Goal: Task Accomplishment & Management: Complete application form

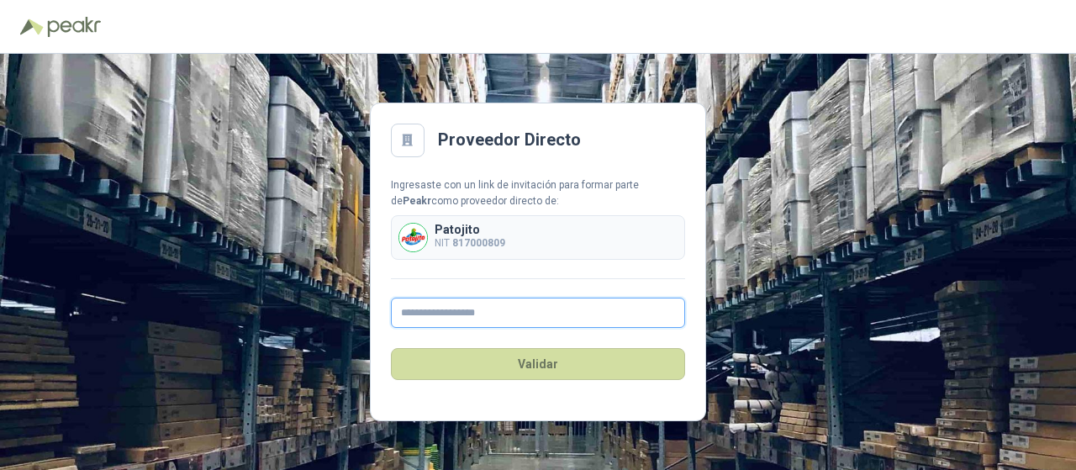
click at [452, 309] on input "text" at bounding box center [538, 313] width 294 height 30
type input "**********"
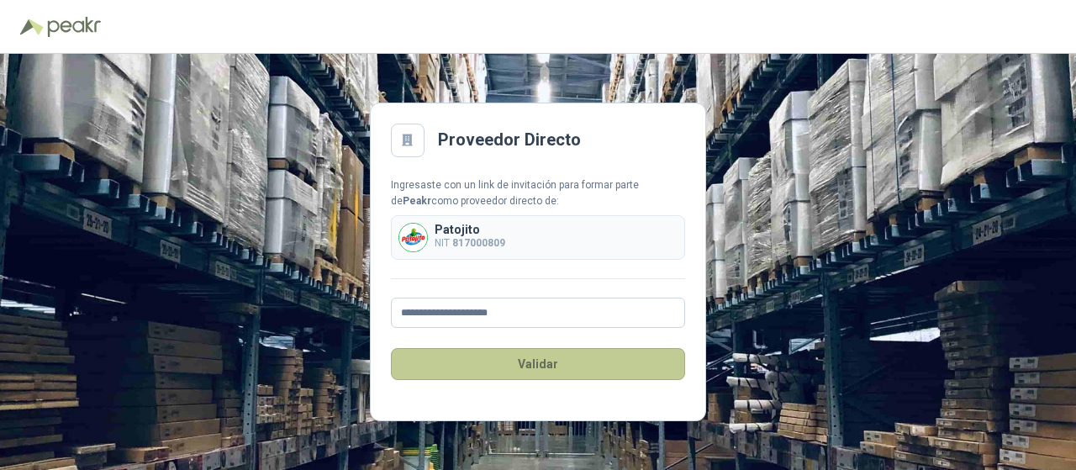
click at [528, 369] on button "Validar" at bounding box center [538, 364] width 294 height 32
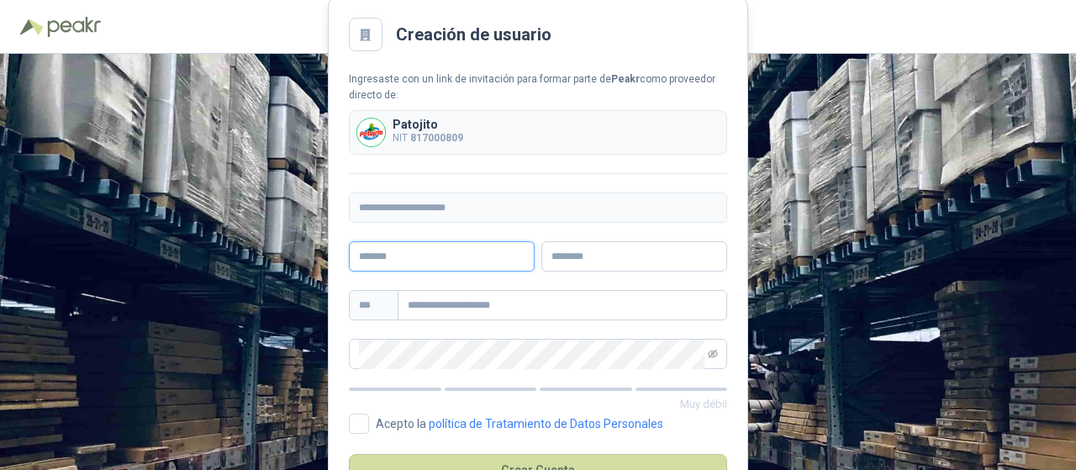
click at [444, 251] on input "text" at bounding box center [442, 256] width 186 height 30
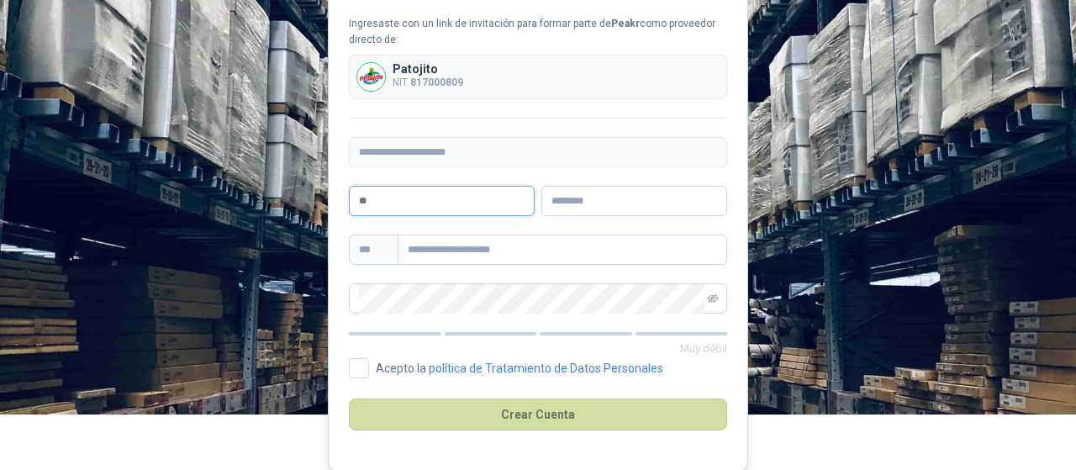
type input "*"
type input "*****"
click at [676, 203] on input "text" at bounding box center [634, 201] width 186 height 30
type input "******"
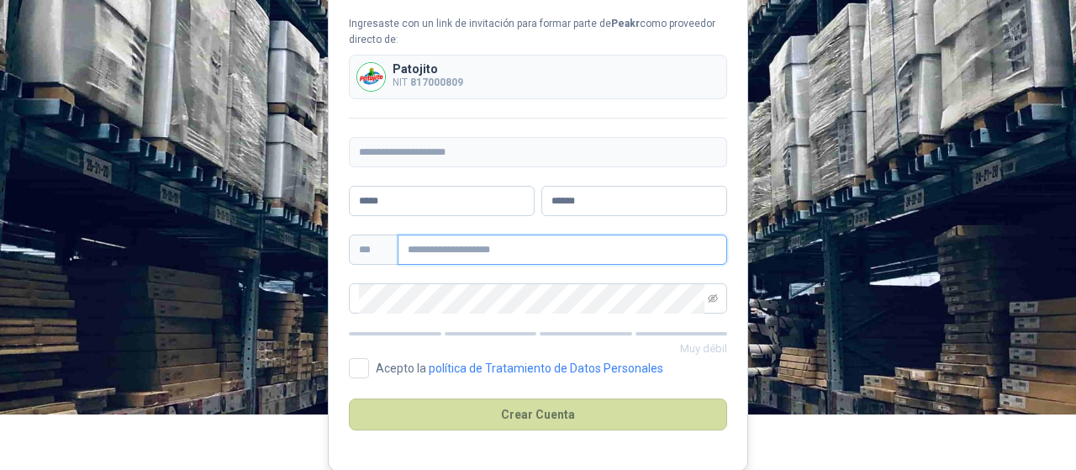
click at [625, 243] on input "text" at bounding box center [562, 249] width 329 height 30
type input "**********"
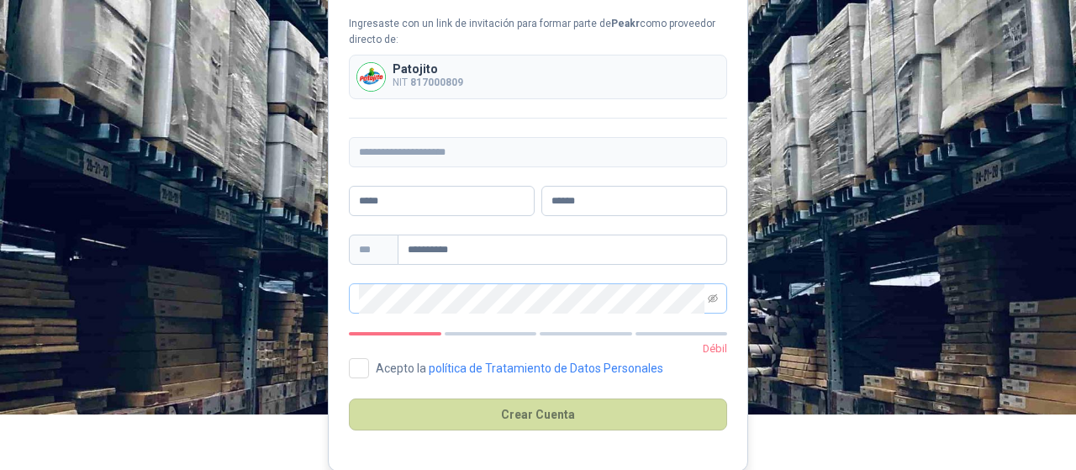
click at [719, 295] on span at bounding box center [538, 298] width 378 height 30
click at [713, 295] on icon "eye-invisible" at bounding box center [713, 298] width 10 height 10
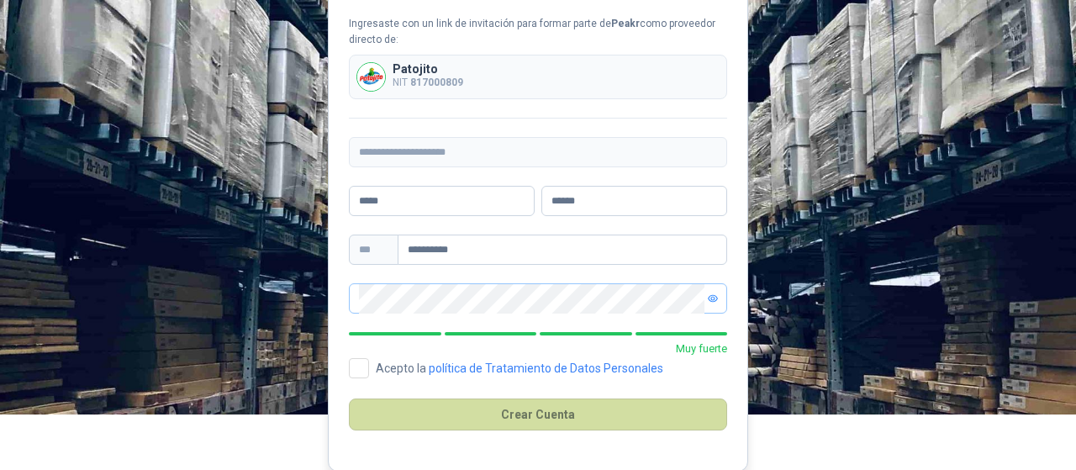
click at [346, 354] on main "**********" at bounding box center [538, 205] width 420 height 529
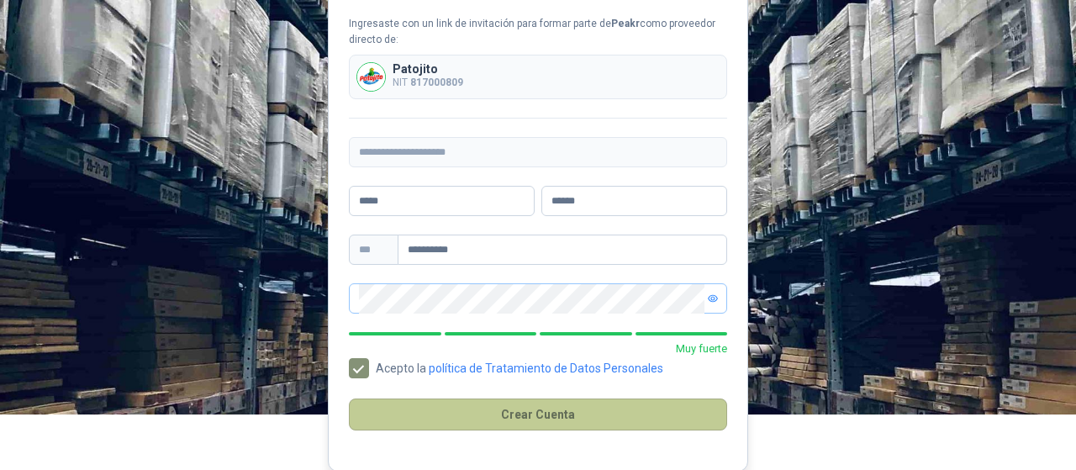
click at [527, 417] on button "Crear Cuenta" at bounding box center [538, 414] width 378 height 32
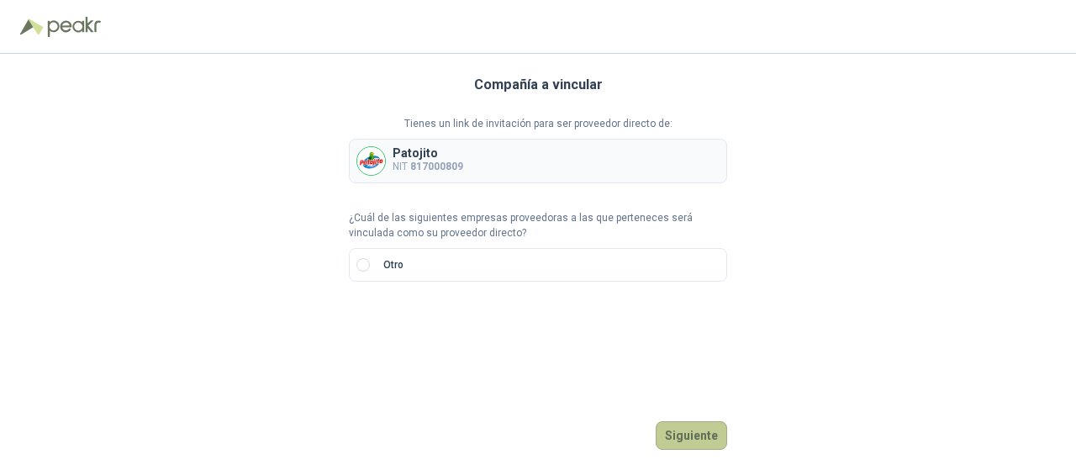
click at [670, 433] on button "Siguiente" at bounding box center [691, 435] width 71 height 29
click at [397, 151] on p "Patojito" at bounding box center [427, 153] width 71 height 12
click at [398, 163] on p "NIT 817000809" at bounding box center [427, 167] width 71 height 16
click at [347, 255] on div "Compañía a vincular Tienes un link de invitación para ser proveedor directo de:…" at bounding box center [538, 262] width 1076 height 416
click at [353, 261] on label "Otro" at bounding box center [538, 265] width 378 height 34
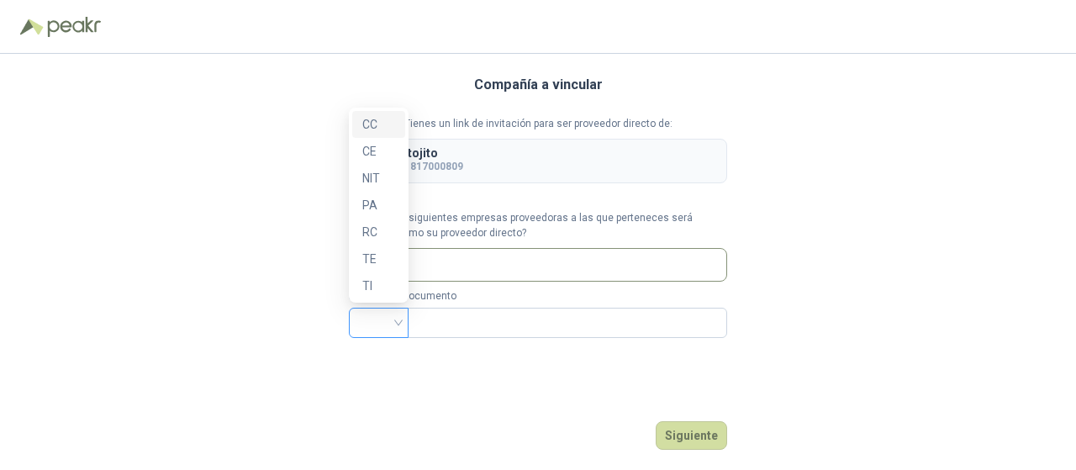
click at [402, 315] on div at bounding box center [379, 323] width 60 height 30
click at [370, 181] on div "NIT" at bounding box center [378, 178] width 33 height 18
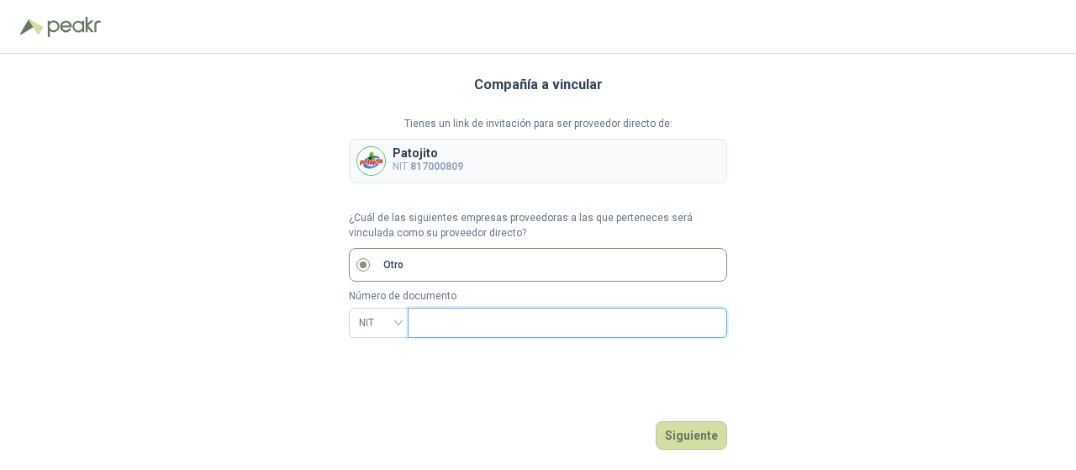
click at [582, 317] on input "text" at bounding box center [566, 322] width 296 height 29
type input "*********"
click at [684, 439] on button "Siguiente" at bounding box center [691, 435] width 71 height 29
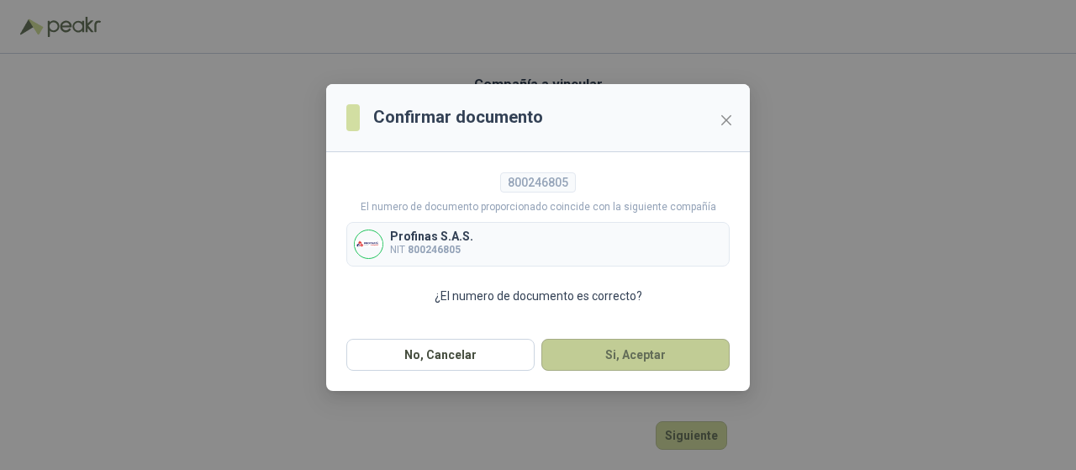
click at [621, 350] on button "Si, Aceptar" at bounding box center [635, 355] width 188 height 32
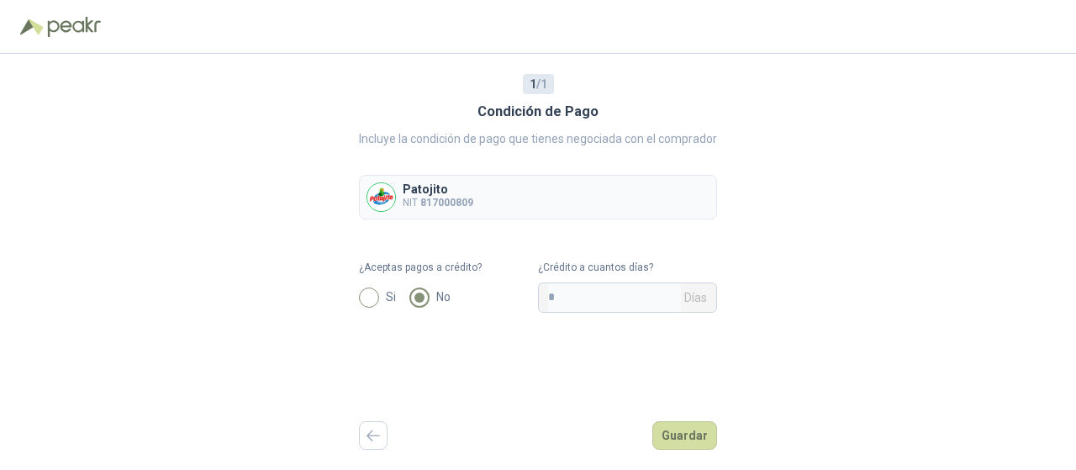
click at [378, 287] on label "Si" at bounding box center [381, 297] width 44 height 20
click at [595, 282] on div "¿Crédito a cuantos días? * Días" at bounding box center [627, 286] width 179 height 53
drag, startPoint x: 596, startPoint y: 289, endPoint x: 492, endPoint y: 275, distance: 104.4
click at [492, 275] on form "¿Aceptas pagos a crédito? Si No ¿Crédito a cuantos días? * Días" at bounding box center [538, 286] width 358 height 53
type input "**"
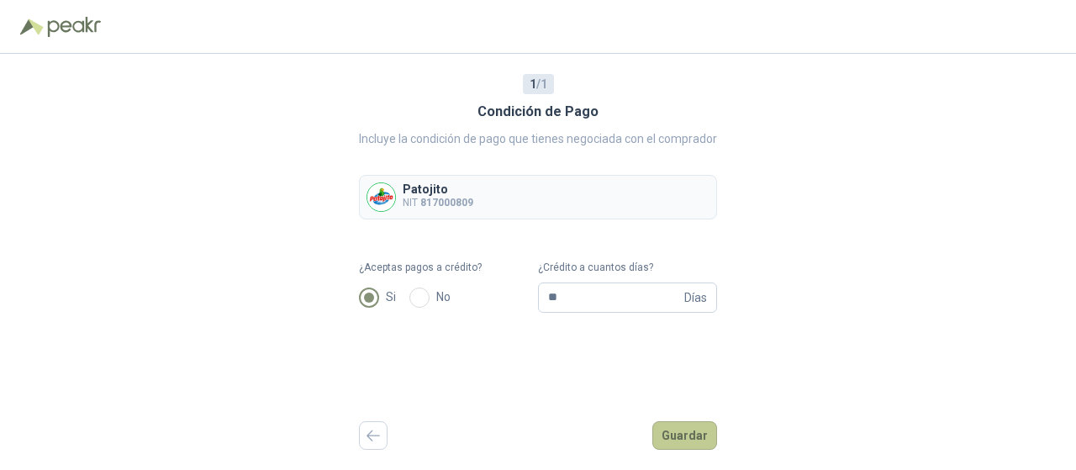
click at [715, 437] on button "Guardar" at bounding box center [684, 435] width 65 height 29
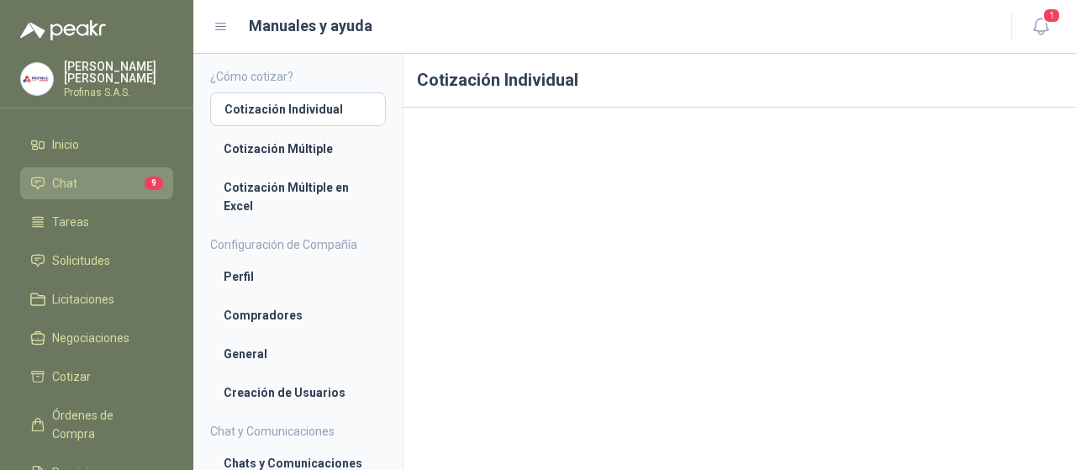
click at [113, 181] on li "Chat 9" at bounding box center [96, 183] width 133 height 18
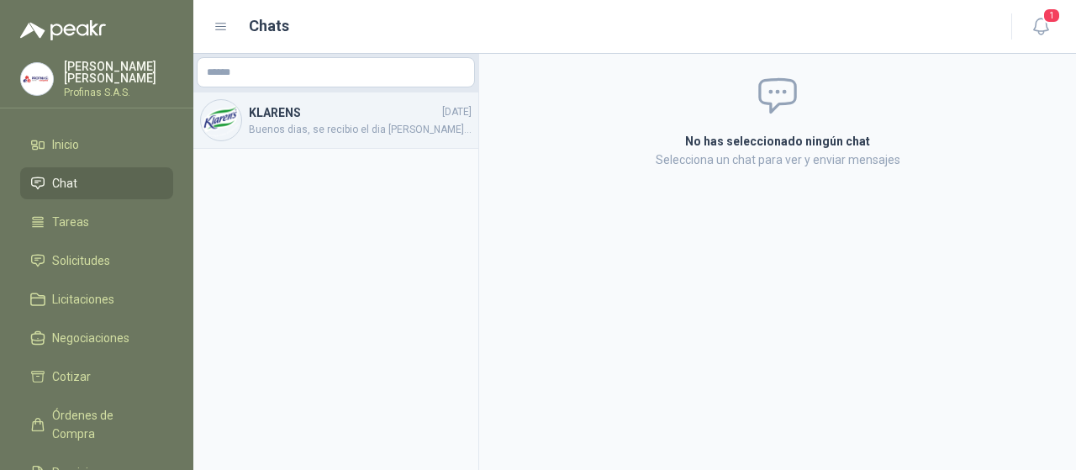
click at [329, 131] on span "Buenos dias, se recibio el dia [PERSON_NAME][DATE] caja sellada pero en el inte…" at bounding box center [360, 130] width 223 height 16
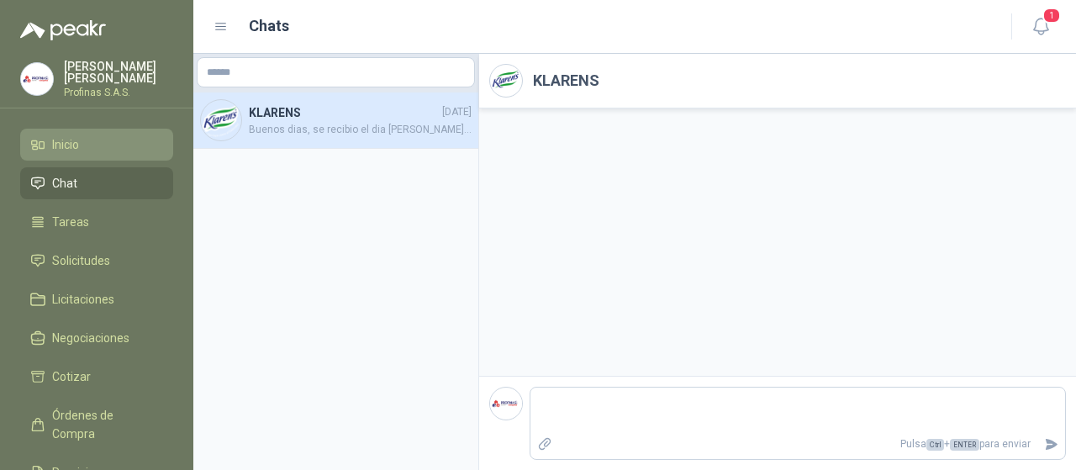
click at [57, 143] on span "Inicio" at bounding box center [65, 144] width 27 height 18
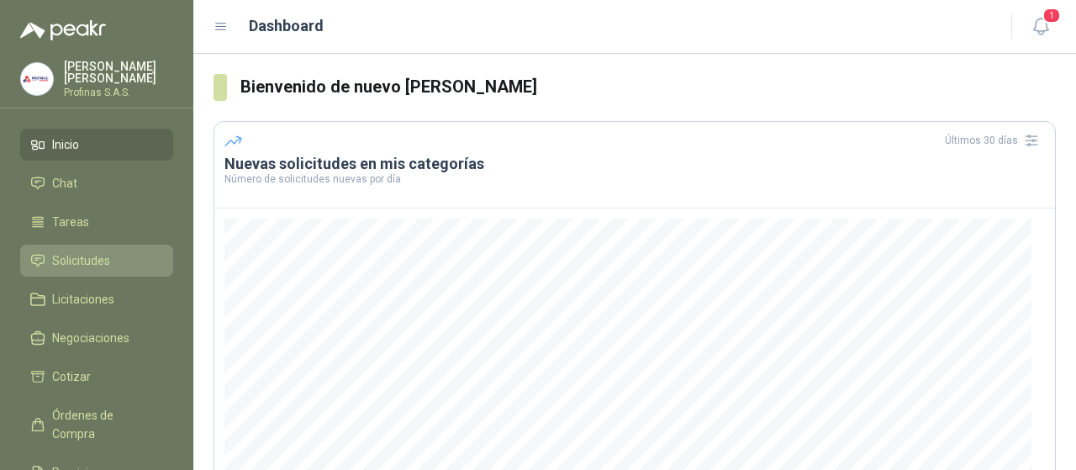
click at [71, 262] on span "Solicitudes" at bounding box center [81, 260] width 58 height 18
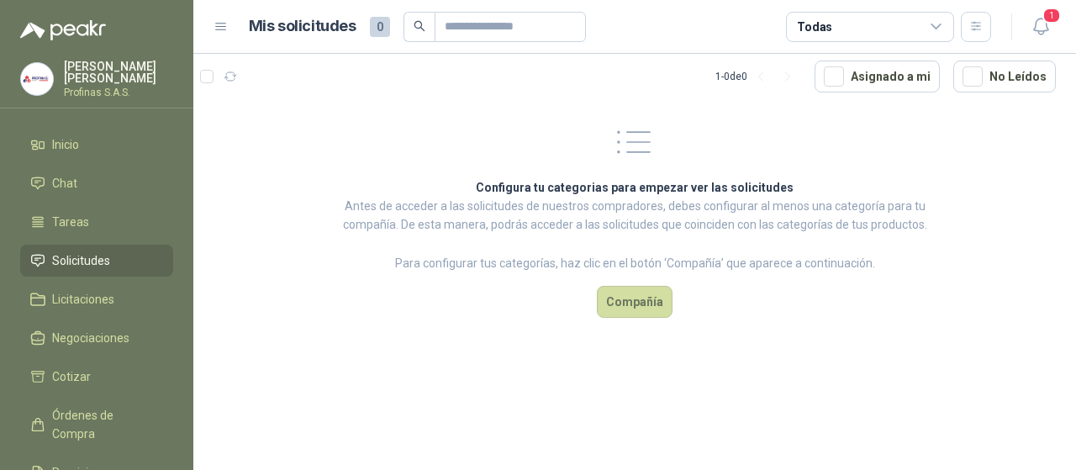
click at [935, 24] on icon at bounding box center [936, 26] width 15 height 15
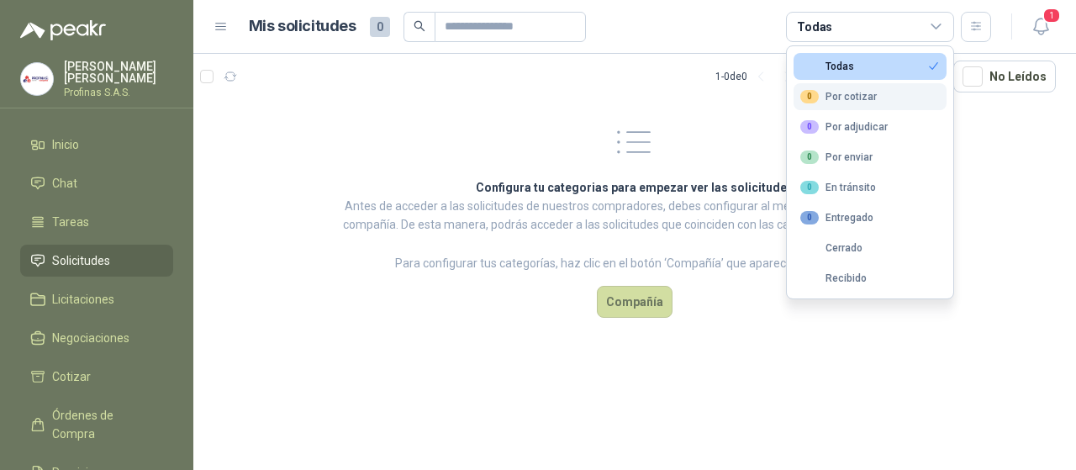
click at [852, 98] on div "0 Por cotizar" at bounding box center [838, 96] width 76 height 13
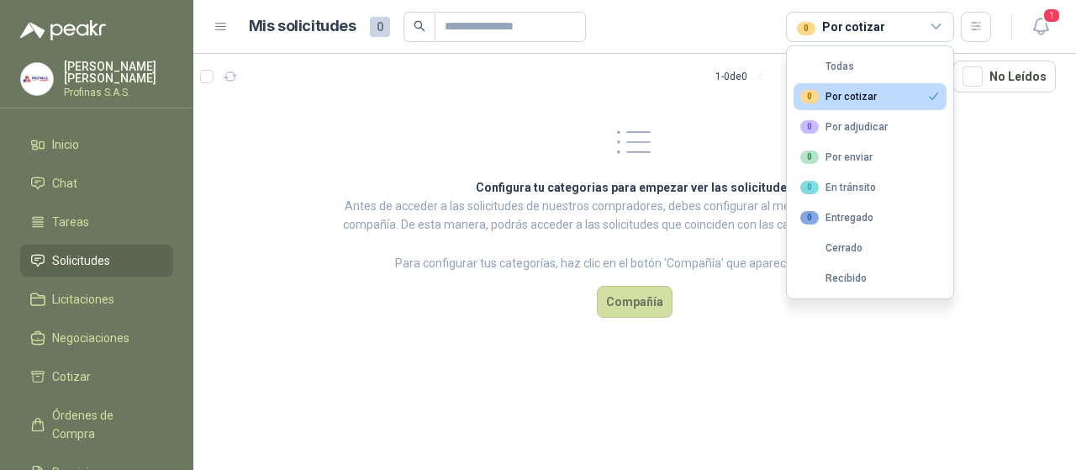
click at [992, 172] on section "1 - 0 de 0 Asignado a mi No Leídos Configura tu categorias para empezar ver las…" at bounding box center [634, 262] width 882 height 416
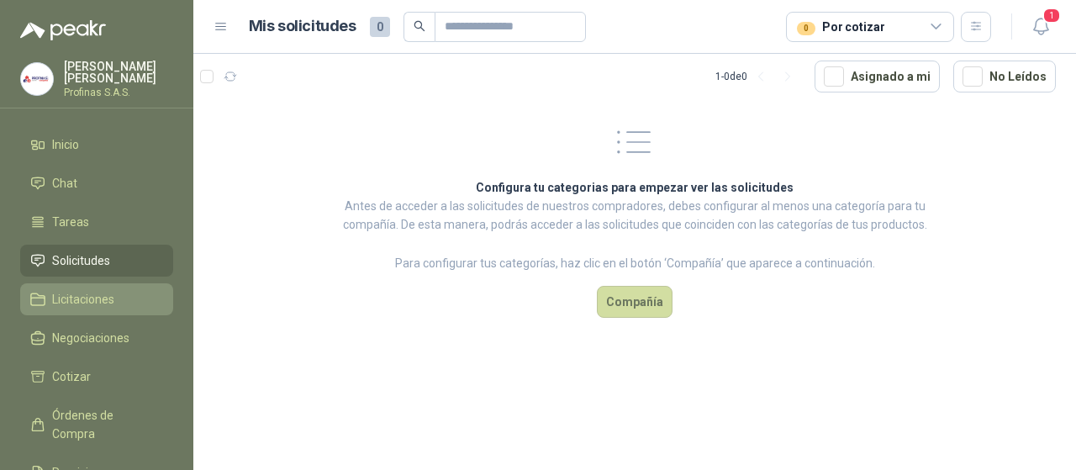
click at [87, 292] on span "Licitaciones" at bounding box center [83, 299] width 62 height 18
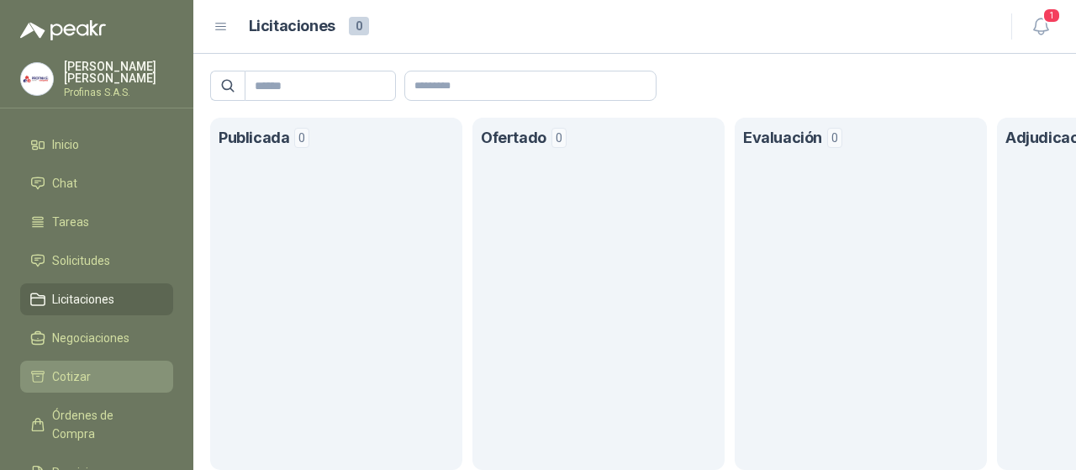
click at [103, 372] on li "Cotizar" at bounding box center [96, 376] width 133 height 18
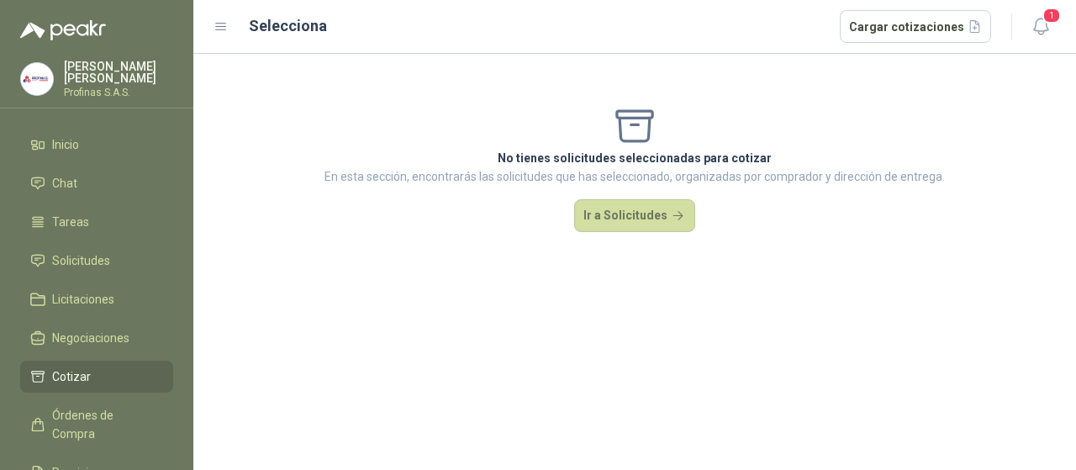
click at [597, 146] on div at bounding box center [634, 126] width 620 height 45
click at [605, 208] on button "Ir a Solicitudes" at bounding box center [634, 216] width 121 height 34
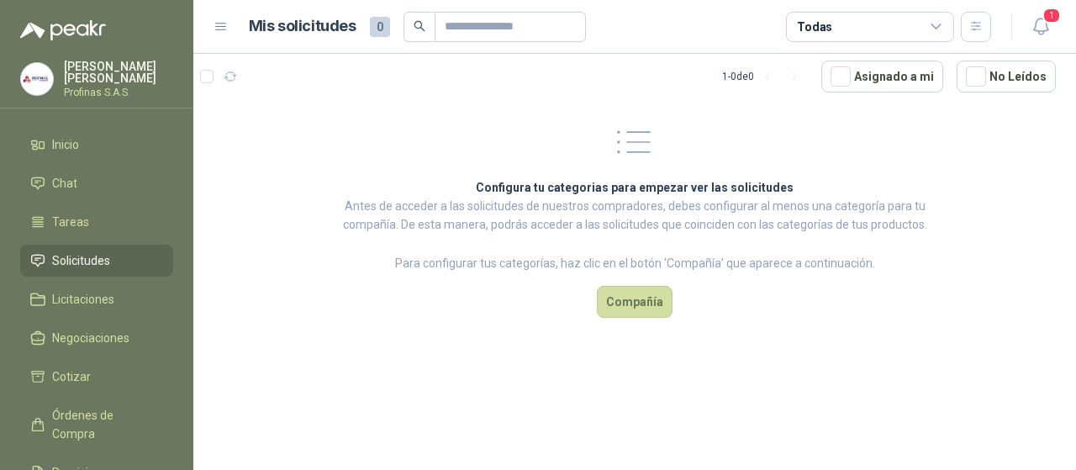
drag, startPoint x: 371, startPoint y: 167, endPoint x: 623, endPoint y: 3, distance: 300.5
click at [385, 149] on div "Configura tu categorias para empezar ver las solicitudes Antes de acceder a las…" at bounding box center [634, 218] width 627 height 239
click at [1043, 28] on icon "button" at bounding box center [1040, 26] width 21 height 21
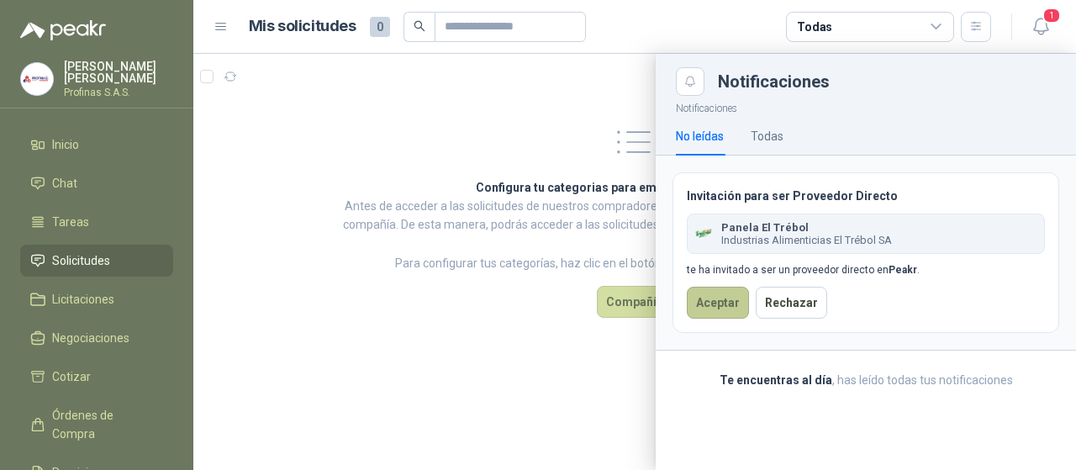
click at [703, 292] on button "Aceptar" at bounding box center [718, 303] width 62 height 32
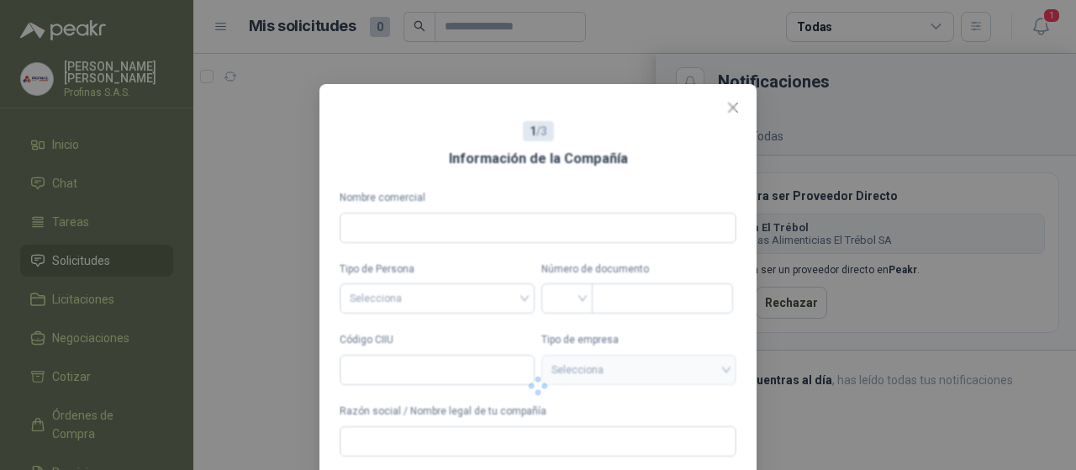
type input "**********"
type input "*********"
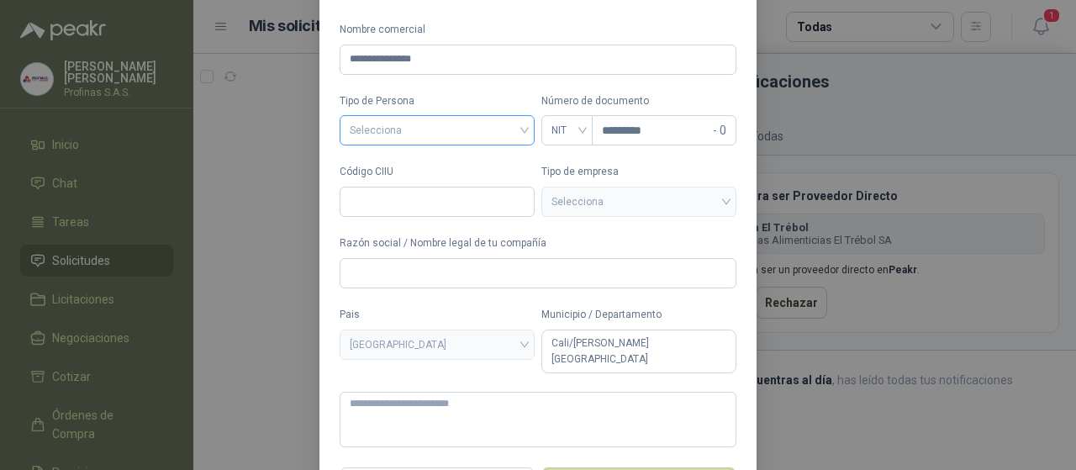
click at [398, 135] on input "search" at bounding box center [437, 128] width 175 height 25
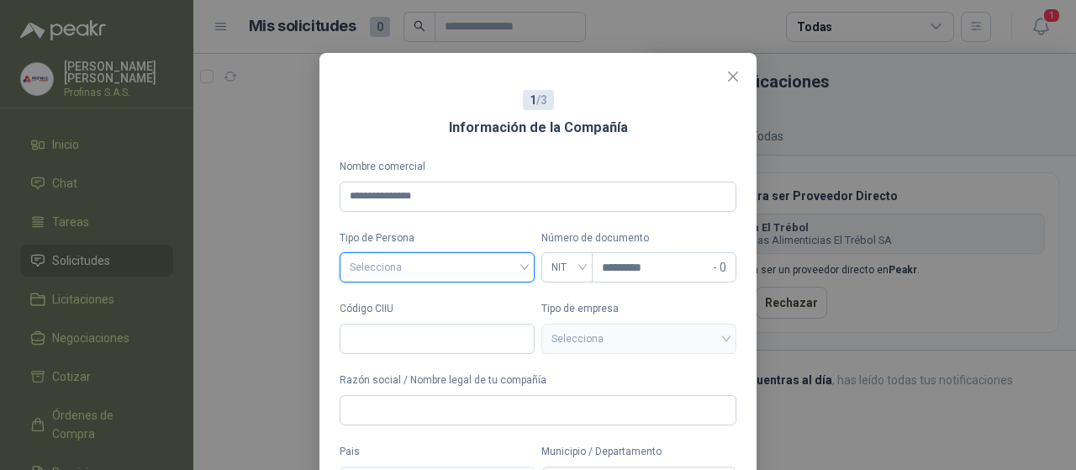
scroll to position [0, 0]
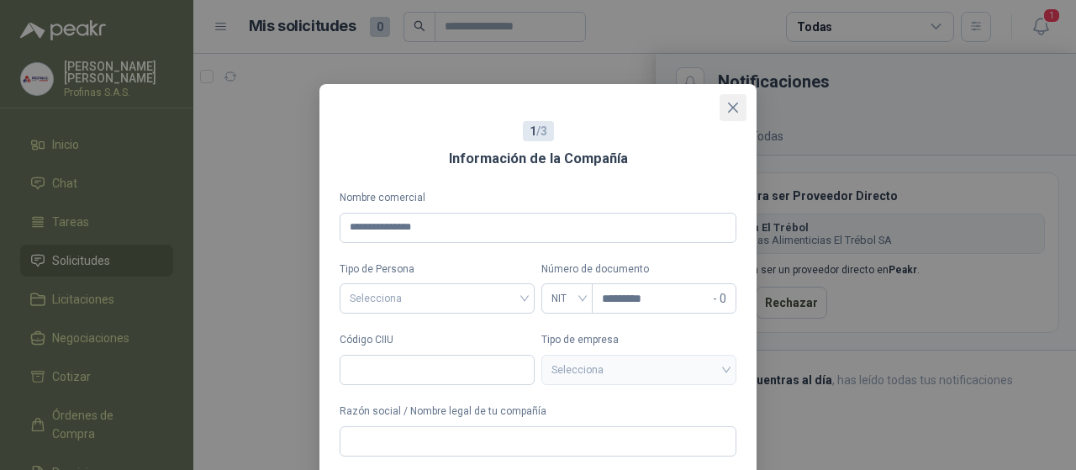
click at [735, 108] on span "Close" at bounding box center [732, 107] width 27 height 13
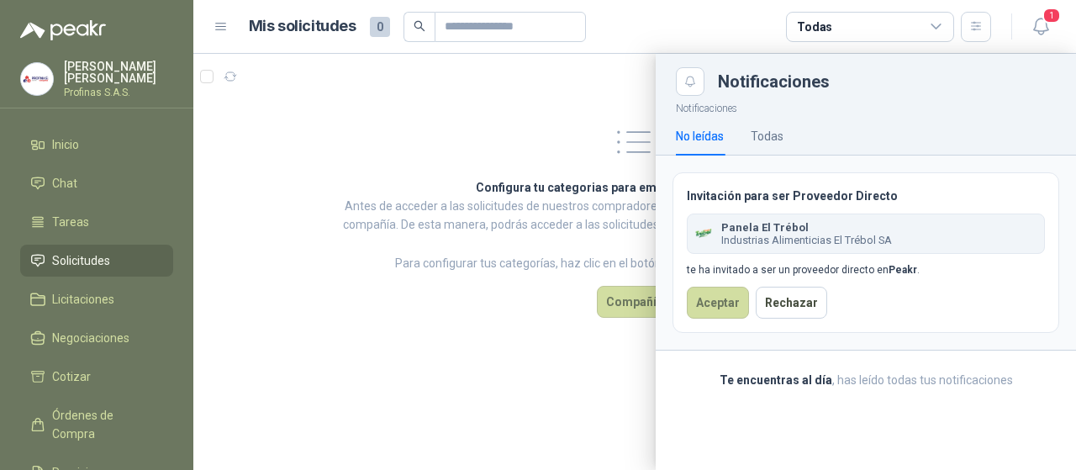
click at [512, 128] on div at bounding box center [634, 262] width 882 height 416
